Goal: Task Accomplishment & Management: Use online tool/utility

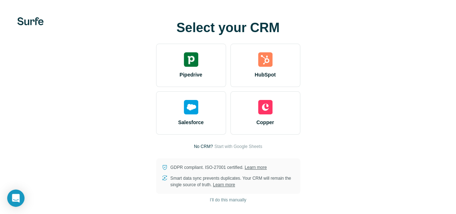
scroll to position [26, 0]
click at [194, 143] on p "No CRM?" at bounding box center [203, 146] width 19 height 6
click at [214, 143] on span "Start with Google Sheets" at bounding box center [238, 146] width 48 height 6
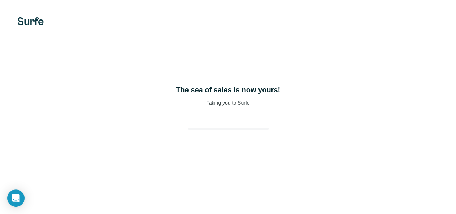
click at [0, 0] on video at bounding box center [0, 0] width 0 height 0
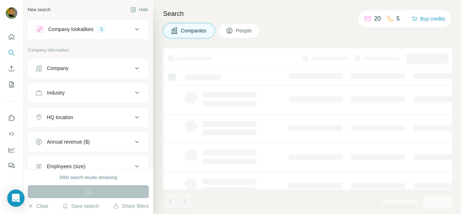
click at [133, 31] on icon at bounding box center [137, 29] width 9 height 9
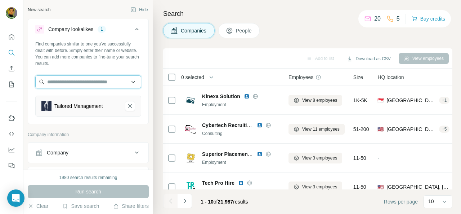
click at [101, 85] on input "text" at bounding box center [88, 81] width 106 height 13
paste input "**********"
type input "**********"
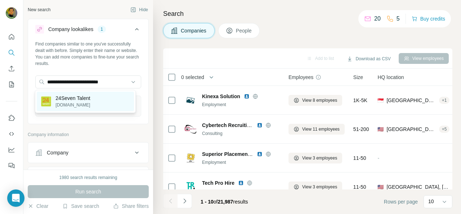
click at [99, 102] on div "24Seven Talent [DOMAIN_NAME]" at bounding box center [85, 101] width 97 height 19
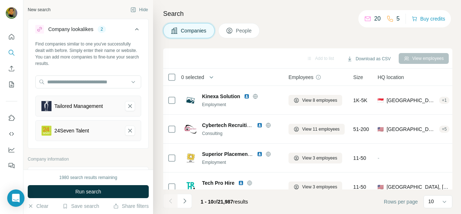
click at [92, 127] on div "24Seven Talent" at bounding box center [80, 130] width 78 height 10
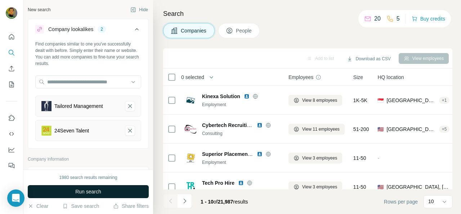
click at [95, 190] on span "Run search" at bounding box center [88, 191] width 26 height 7
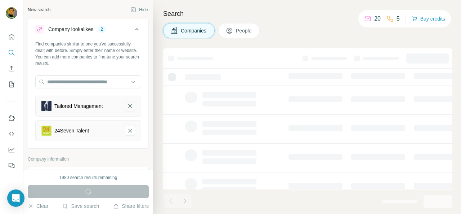
click at [127, 107] on icon "Tailored Management-remove-button" at bounding box center [130, 105] width 6 height 7
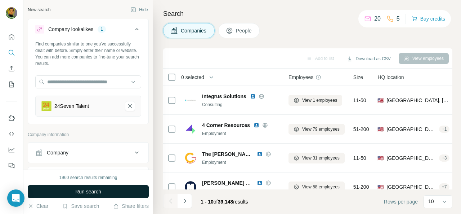
click at [74, 113] on div "24Seven Talent" at bounding box center [88, 105] width 106 height 21
click at [133, 150] on icon at bounding box center [137, 152] width 9 height 9
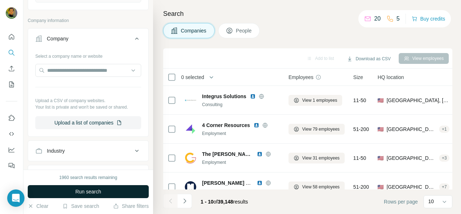
scroll to position [115, 0]
click at [50, 67] on input "text" at bounding box center [88, 69] width 106 height 13
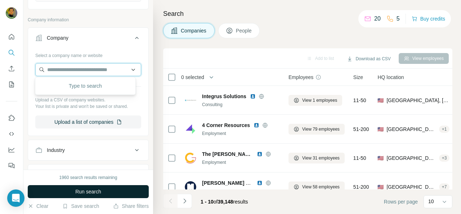
paste input "**********"
type input "**********"
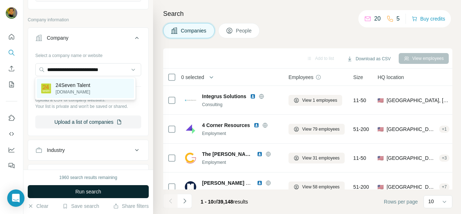
click at [84, 89] on p "[DOMAIN_NAME]" at bounding box center [72, 92] width 35 height 6
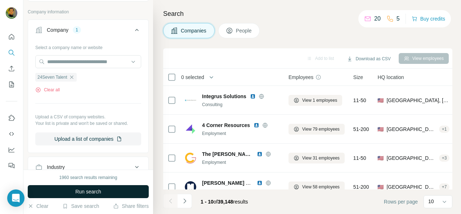
scroll to position [158, 0]
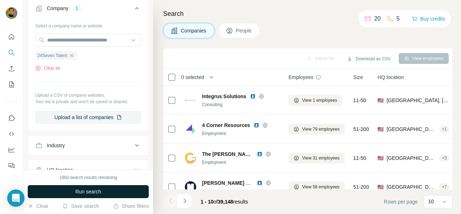
click at [74, 195] on button "Run search" at bounding box center [88, 191] width 121 height 13
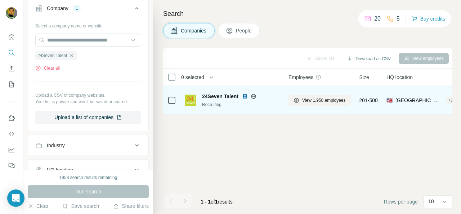
click at [388, 97] on td "🇺🇸 [GEOGRAPHIC_DATA], [US_STATE] + 15" at bounding box center [422, 100] width 81 height 29
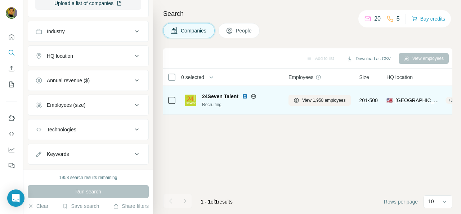
scroll to position [271, 0]
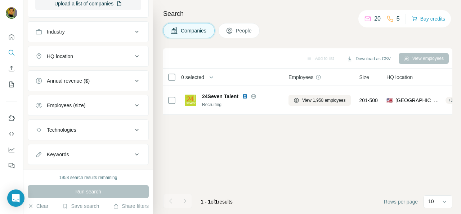
click at [10, 39] on icon "Quick start" at bounding box center [11, 36] width 7 height 7
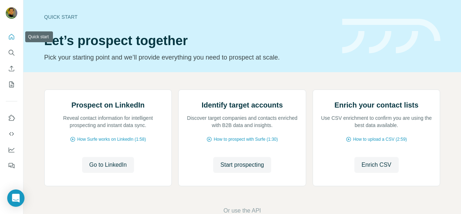
click at [10, 39] on icon "Quick start" at bounding box center [11, 36] width 5 height 5
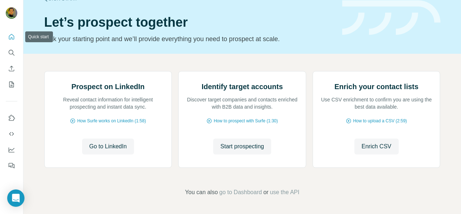
scroll to position [71, 0]
click at [390, 151] on span "Enrich CSV" at bounding box center [377, 146] width 30 height 9
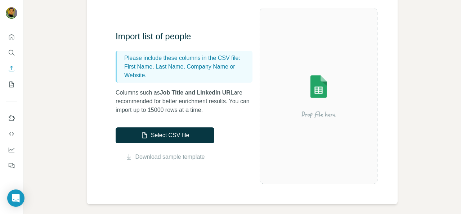
scroll to position [70, 0]
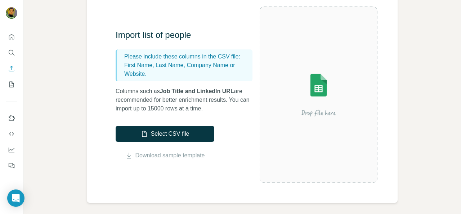
click at [8, 36] on icon "Quick start" at bounding box center [11, 36] width 7 height 7
click at [6, 35] on button "Quick start" at bounding box center [12, 36] width 12 height 13
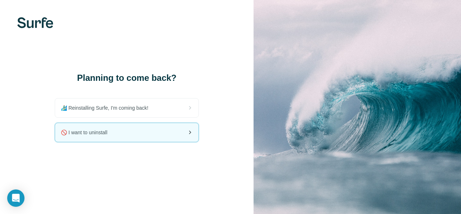
click at [163, 140] on div "🚫 I want to uninstall" at bounding box center [126, 132] width 143 height 19
click at [178, 134] on div "🚫 I want to uninstall" at bounding box center [126, 132] width 143 height 19
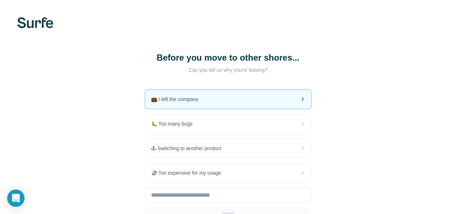
click at [298, 100] on icon at bounding box center [302, 99] width 9 height 9
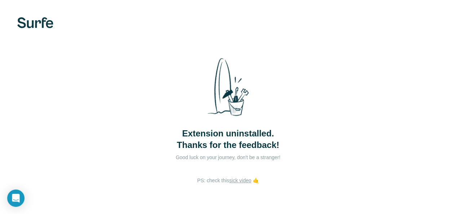
click at [0, 0] on img at bounding box center [0, 0] width 0 height 0
